Goal: Information Seeking & Learning: Learn about a topic

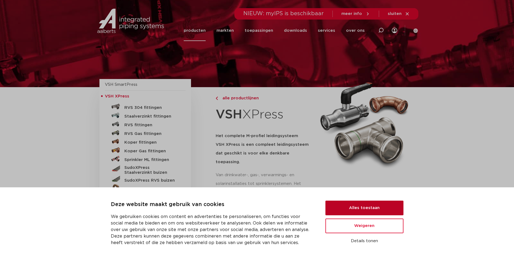
click at [363, 208] on button "Alles toestaan" at bounding box center [365, 207] width 78 height 15
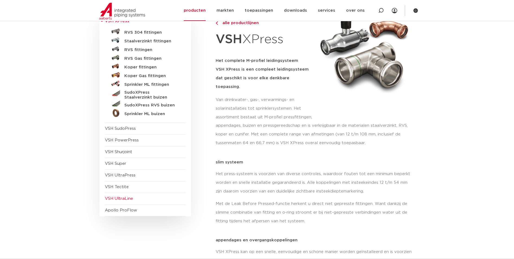
scroll to position [27, 0]
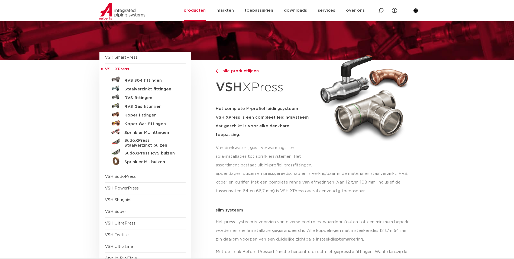
click at [229, 70] on span "alle productlijnen" at bounding box center [239, 71] width 40 height 4
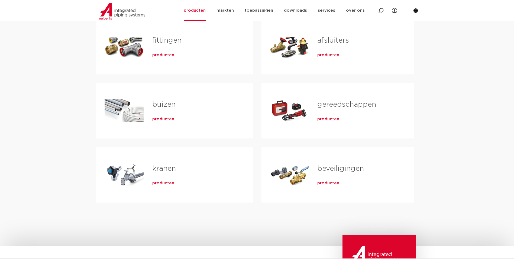
scroll to position [81, 0]
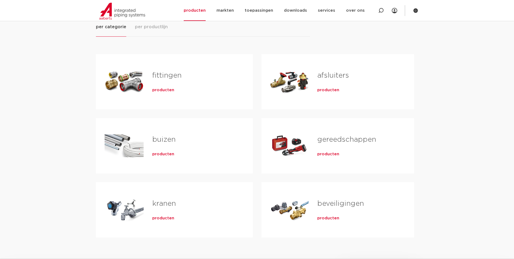
click at [160, 144] on h2 "buizen" at bounding box center [193, 140] width 83 height 12
click at [160, 154] on span "producten" at bounding box center [163, 153] width 22 height 5
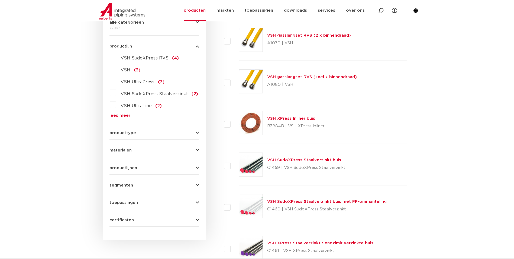
scroll to position [136, 0]
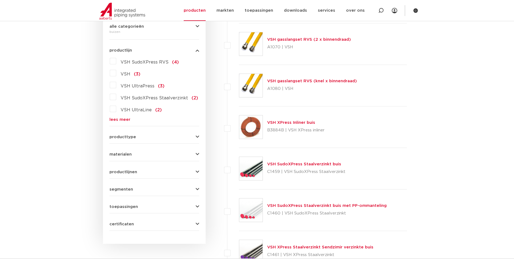
click at [283, 162] on link "VSH SudoXPress Staalverzinkt buis" at bounding box center [304, 164] width 74 height 4
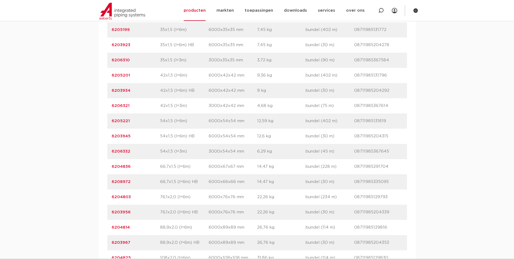
scroll to position [624, 0]
